Goal: Task Accomplishment & Management: Manage account settings

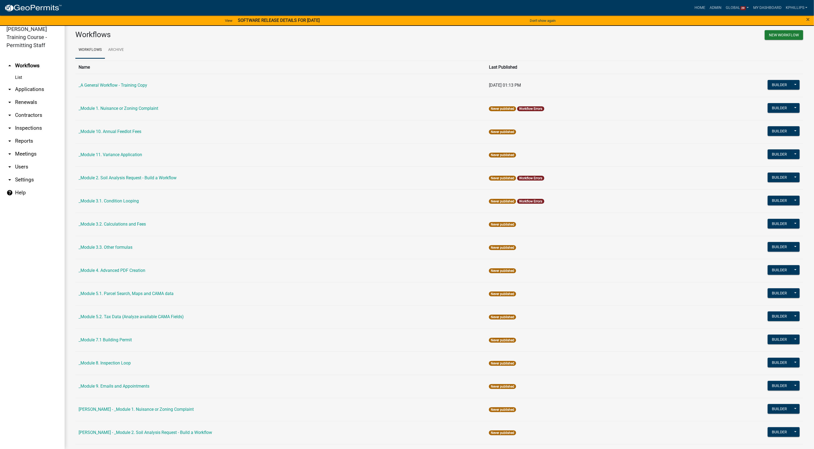
scroll to position [752, 0]
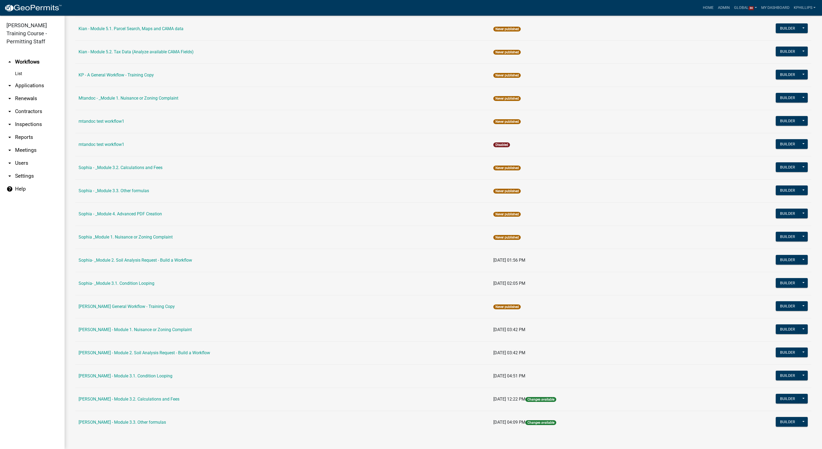
scroll to position [724, 0]
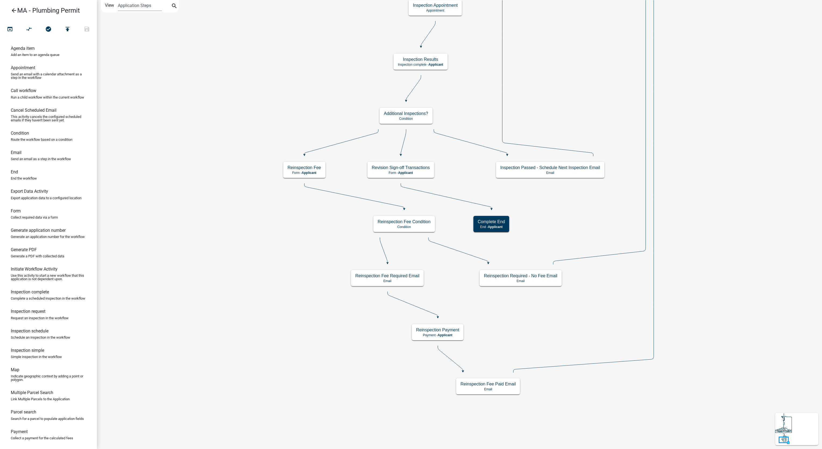
click at [15, 12] on icon "arrow_back" at bounding box center [14, 11] width 6 height 8
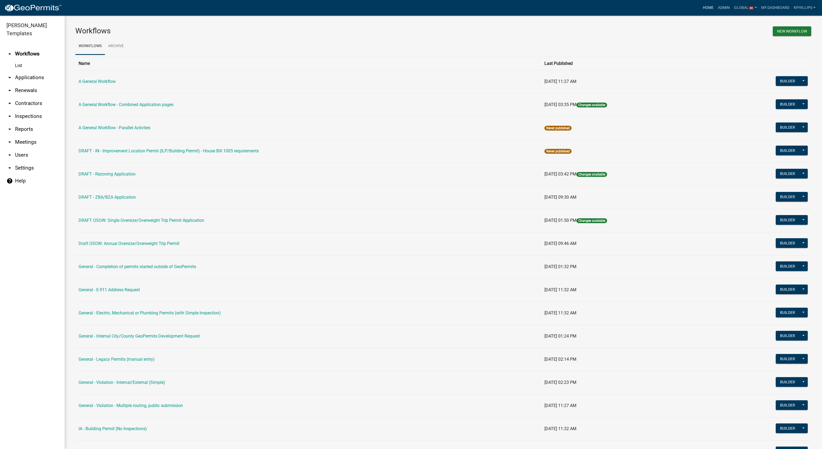
click at [706, 10] on link "Home" at bounding box center [708, 8] width 15 height 10
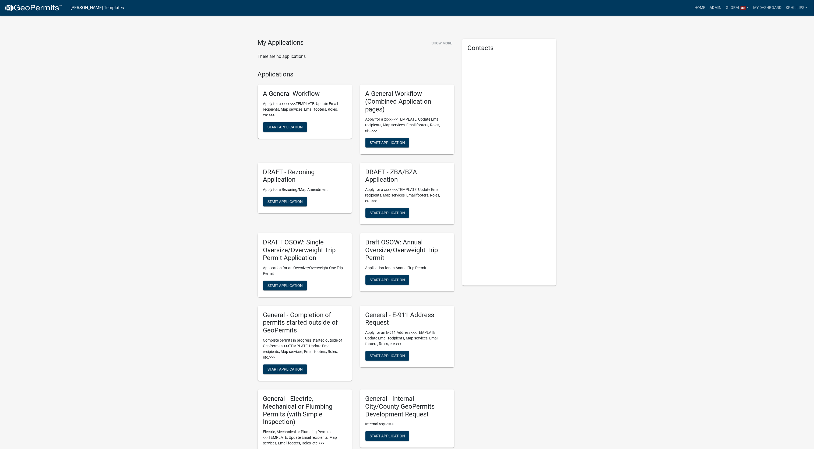
click at [717, 8] on link "Admin" at bounding box center [716, 8] width 16 height 10
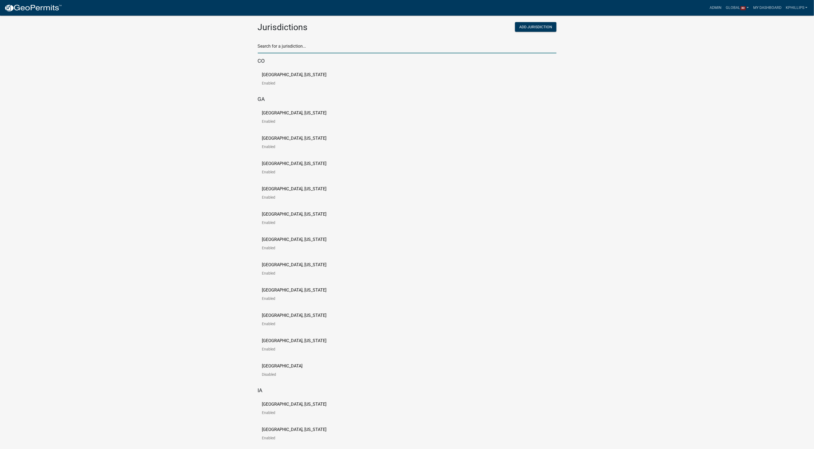
click at [327, 48] on input "text" at bounding box center [407, 47] width 299 height 11
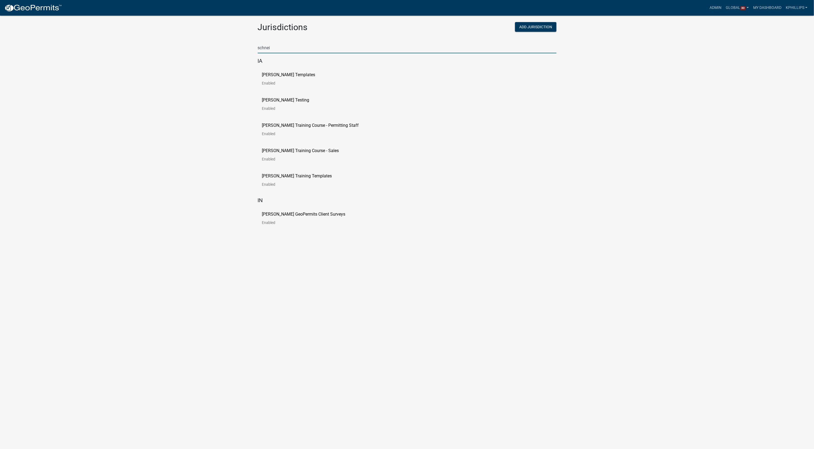
type input "schnei"
click at [301, 74] on p "Schneider Templates" at bounding box center [288, 75] width 53 height 4
